Goal: Task Accomplishment & Management: Check status

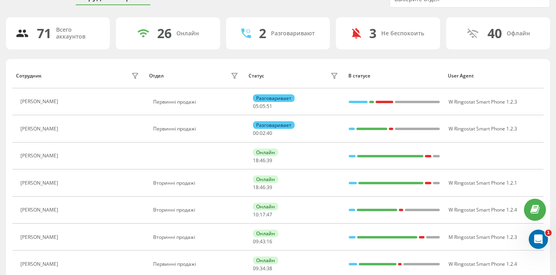
scroll to position [39, 0]
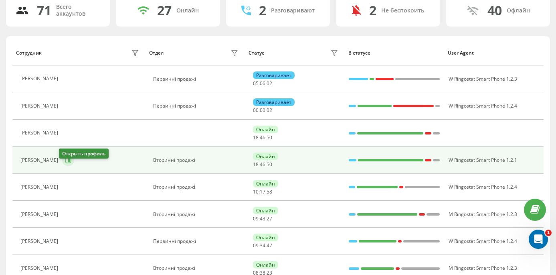
click at [65, 163] on icon at bounding box center [68, 160] width 6 height 6
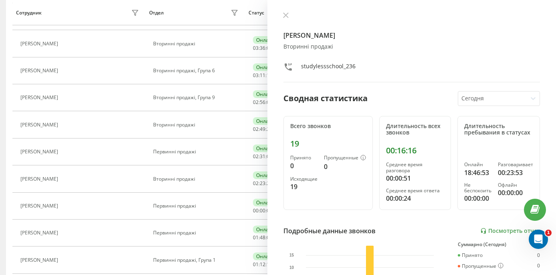
scroll to position [541, 0]
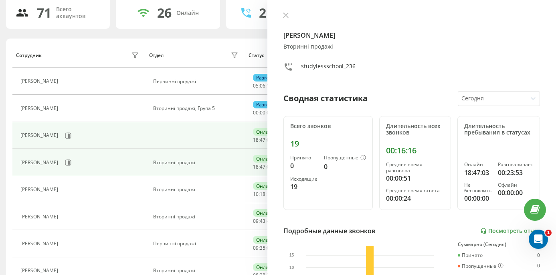
scroll to position [61, 0]
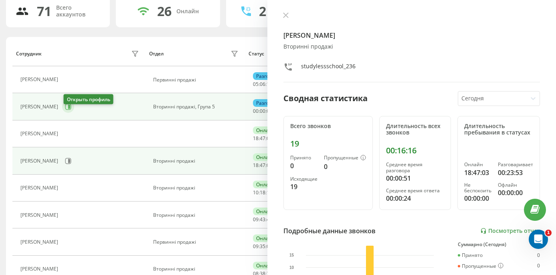
click at [66, 110] on icon at bounding box center [68, 106] width 6 height 6
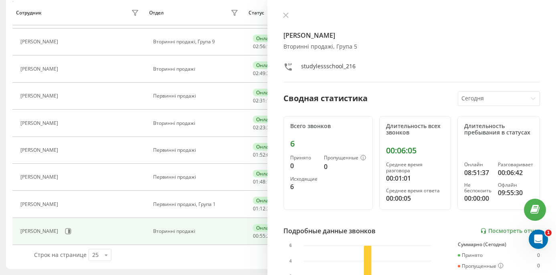
scroll to position [561, 0]
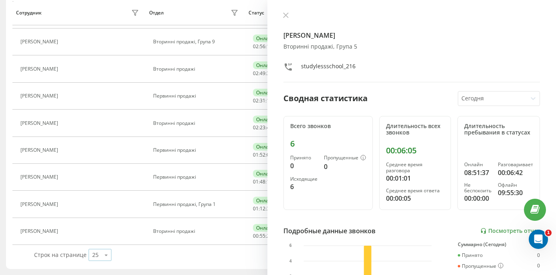
click at [101, 255] on icon at bounding box center [106, 255] width 12 height 16
click at [93, 242] on span "100" at bounding box center [97, 243] width 10 height 8
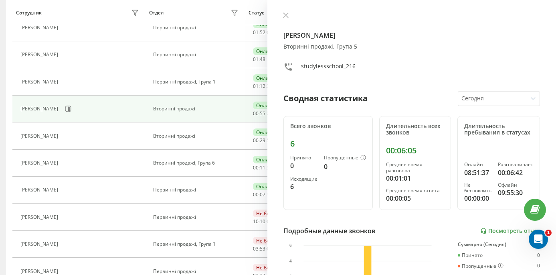
scroll to position [685, 0]
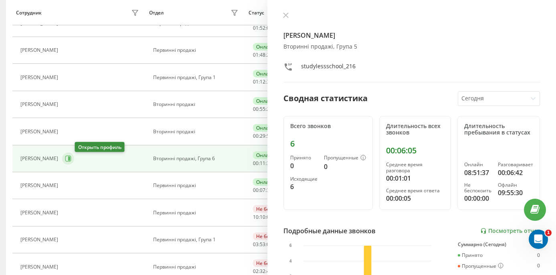
click at [70, 160] on icon at bounding box center [69, 158] width 2 height 4
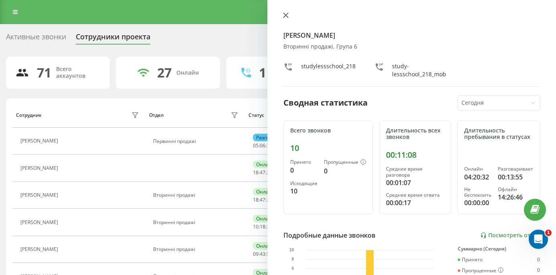
click at [282, 13] on button at bounding box center [286, 16] width 10 height 8
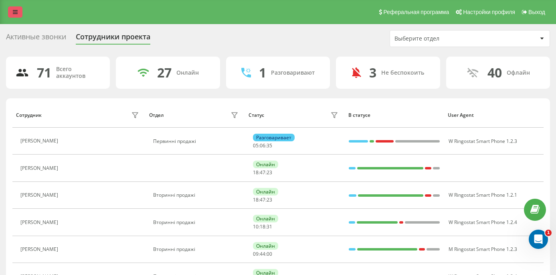
click at [12, 17] on link at bounding box center [15, 11] width 14 height 11
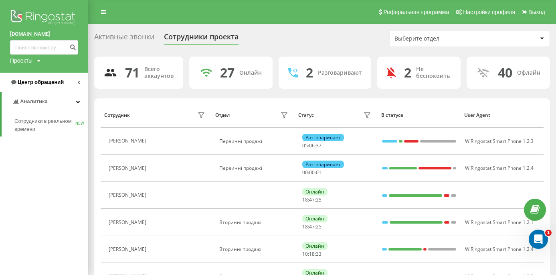
click at [51, 83] on span "Центр обращений" at bounding box center [41, 82] width 46 height 6
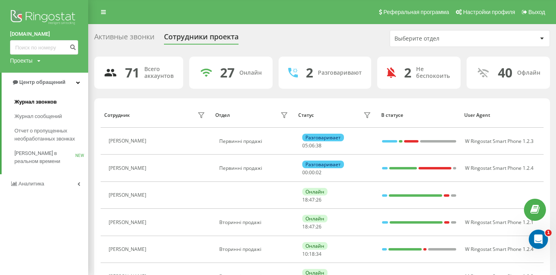
click at [46, 100] on span "Журнал звонков" at bounding box center [35, 102] width 42 height 8
